Goal: Understand process/instructions: Learn how to perform a task or action

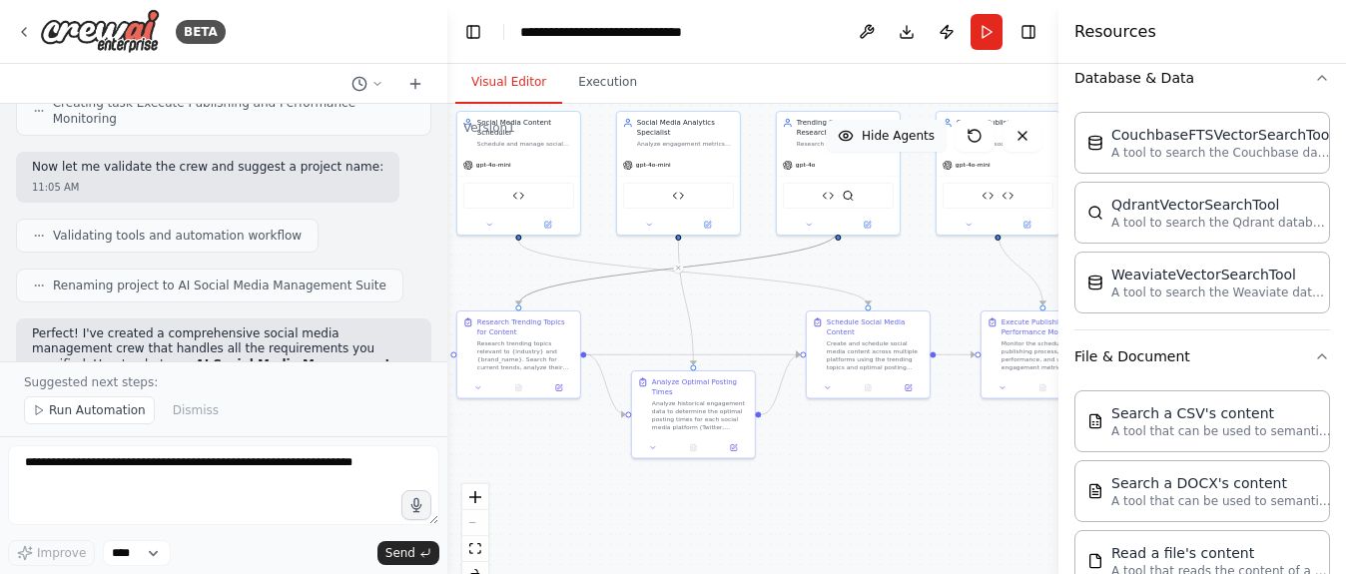
click at [857, 141] on button "Hide Agents" at bounding box center [886, 136] width 121 height 32
click at [857, 141] on button "Show Agents" at bounding box center [884, 136] width 126 height 32
click at [857, 141] on button "Hide Agents" at bounding box center [886, 136] width 121 height 32
click at [857, 141] on button "Show Agents" at bounding box center [884, 136] width 126 height 32
click at [869, 24] on button at bounding box center [867, 32] width 32 height 36
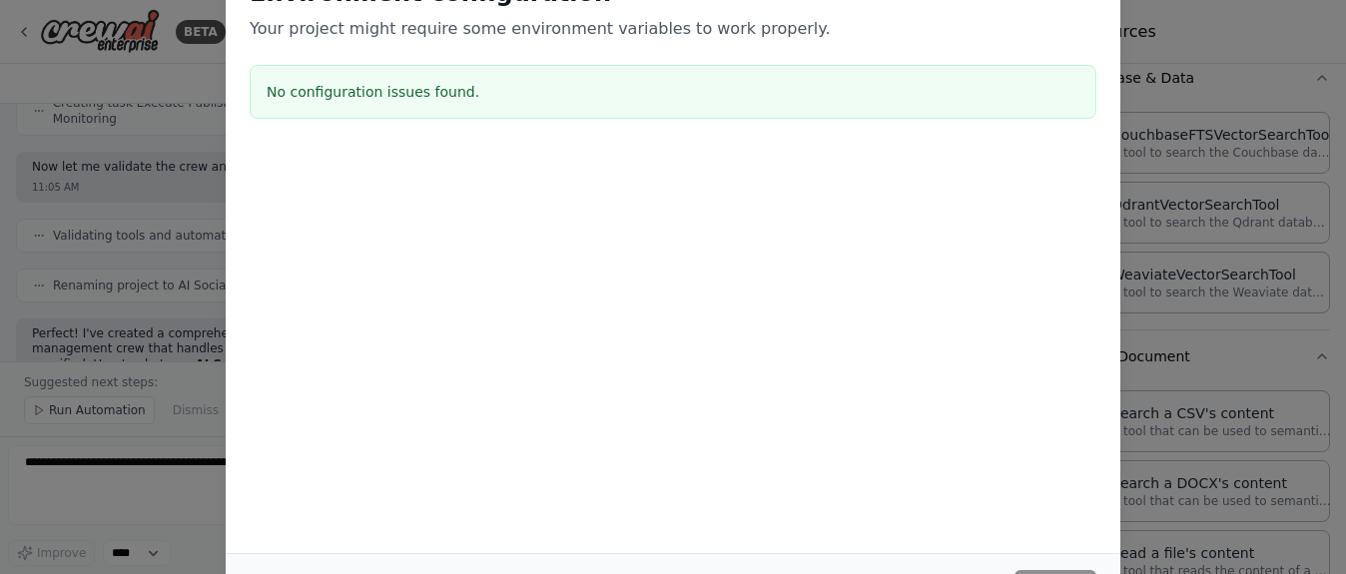
drag, startPoint x: 1341, startPoint y: 286, endPoint x: 1308, endPoint y: 102, distance: 186.6
click at [1308, 102] on div "Environment configuration Your project might require some environment variables…" at bounding box center [673, 287] width 1346 height 574
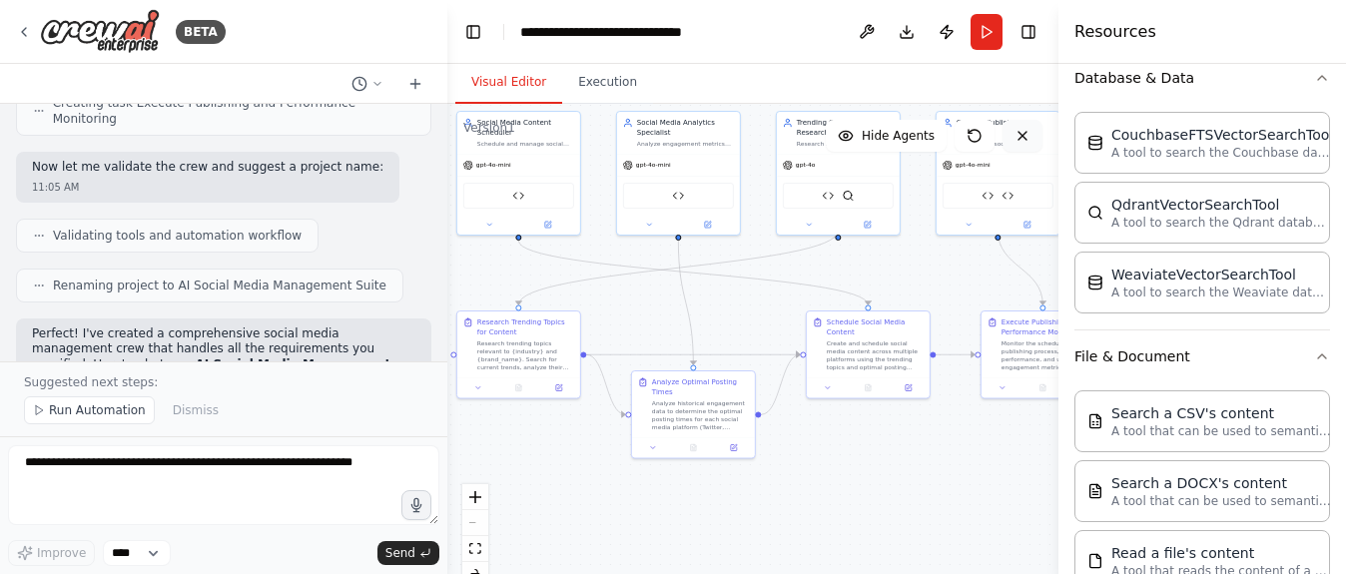
click at [1021, 134] on icon at bounding box center [1022, 136] width 16 height 16
click at [943, 36] on button "Publish" at bounding box center [946, 32] width 32 height 36
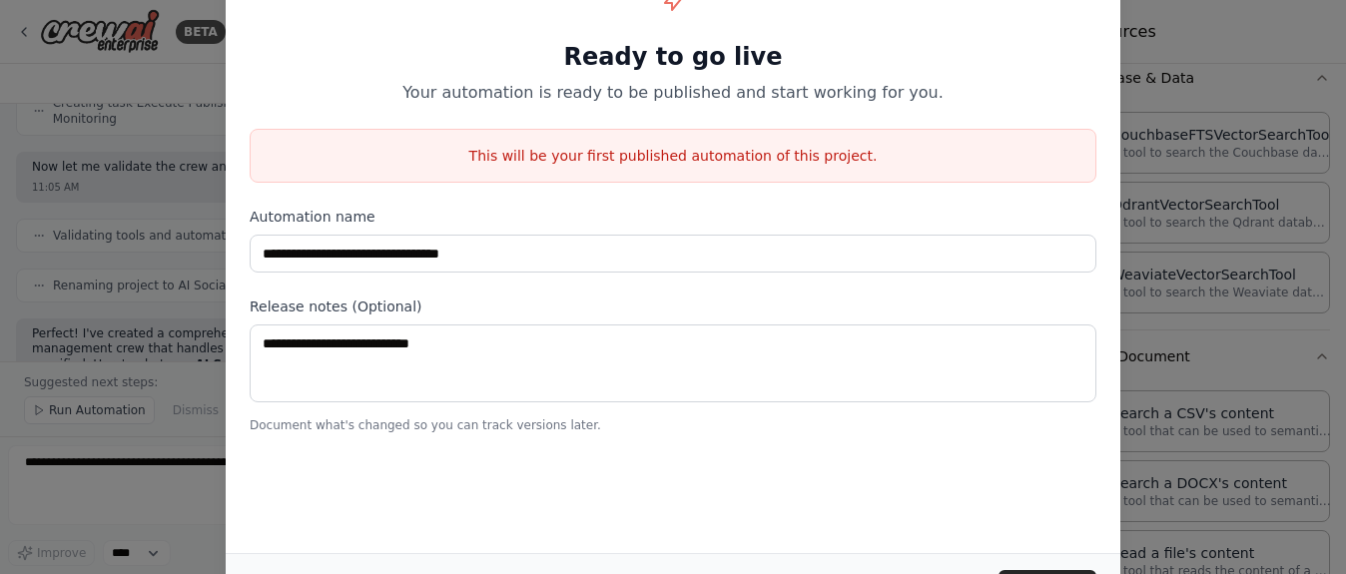
click at [1056, 29] on div "Ready to go live Your automation is ready to be published and start working for…" at bounding box center [673, 41] width 847 height 128
click at [83, 281] on div "**********" at bounding box center [673, 287] width 1346 height 574
click at [84, 281] on div "**********" at bounding box center [673, 287] width 1346 height 574
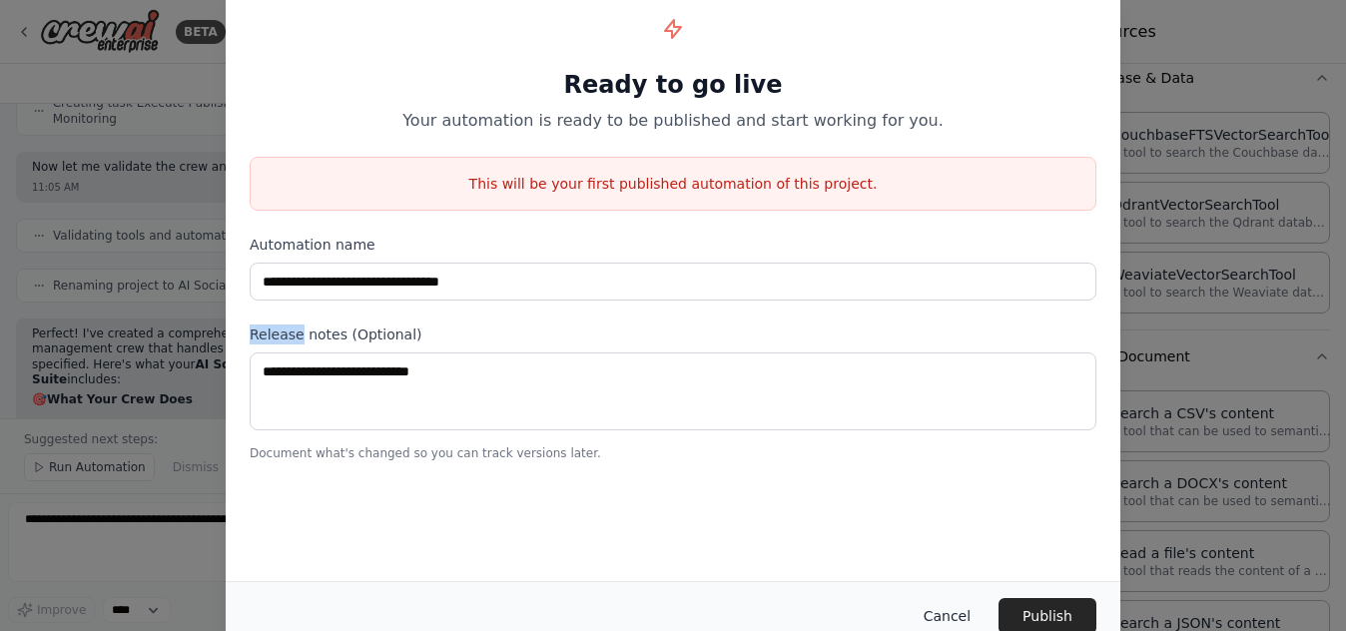
click at [972, 573] on button "Cancel" at bounding box center [947, 616] width 79 height 36
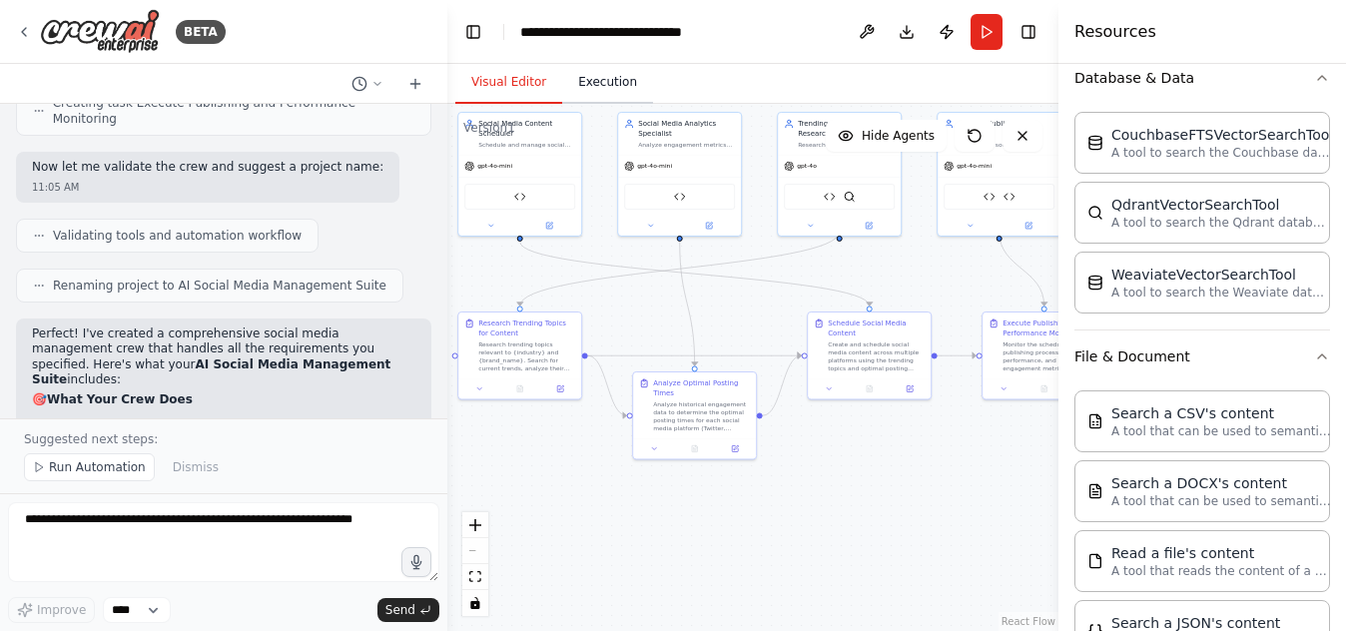
click at [595, 74] on button "Execution" at bounding box center [607, 83] width 91 height 42
click at [517, 83] on button "Visual Editor" at bounding box center [508, 83] width 107 height 42
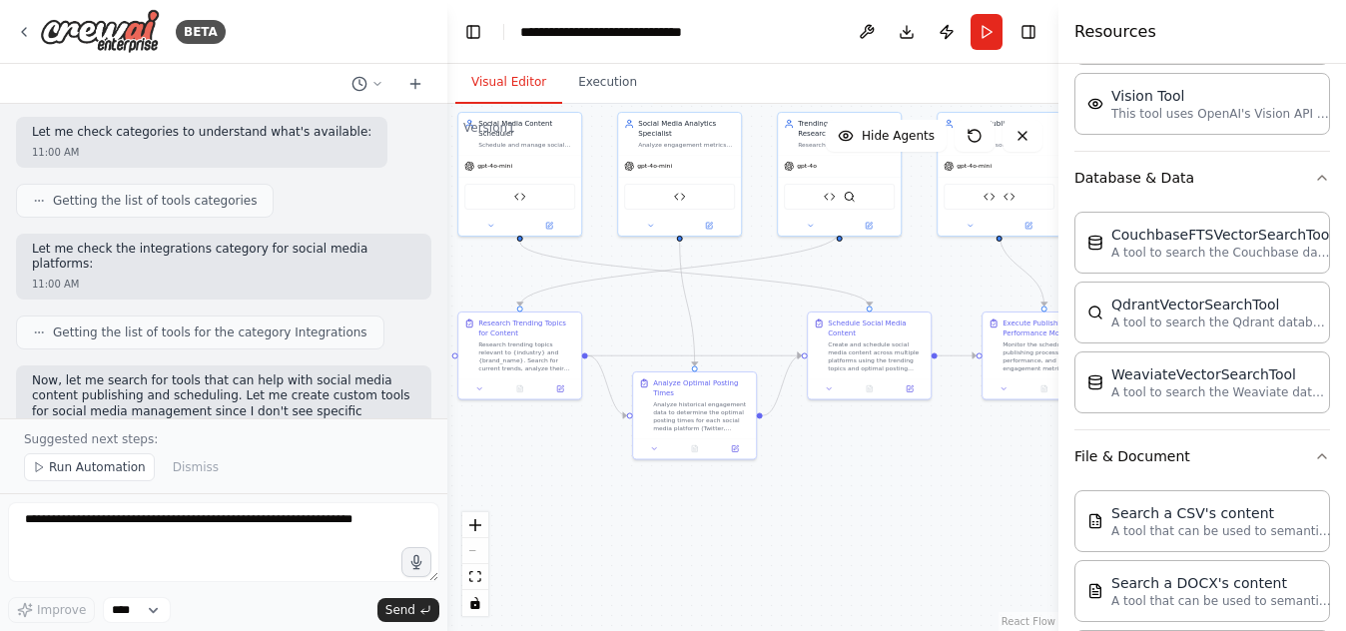
scroll to position [899, 0]
